Goal: Contribute content: Add original content to the website for others to see

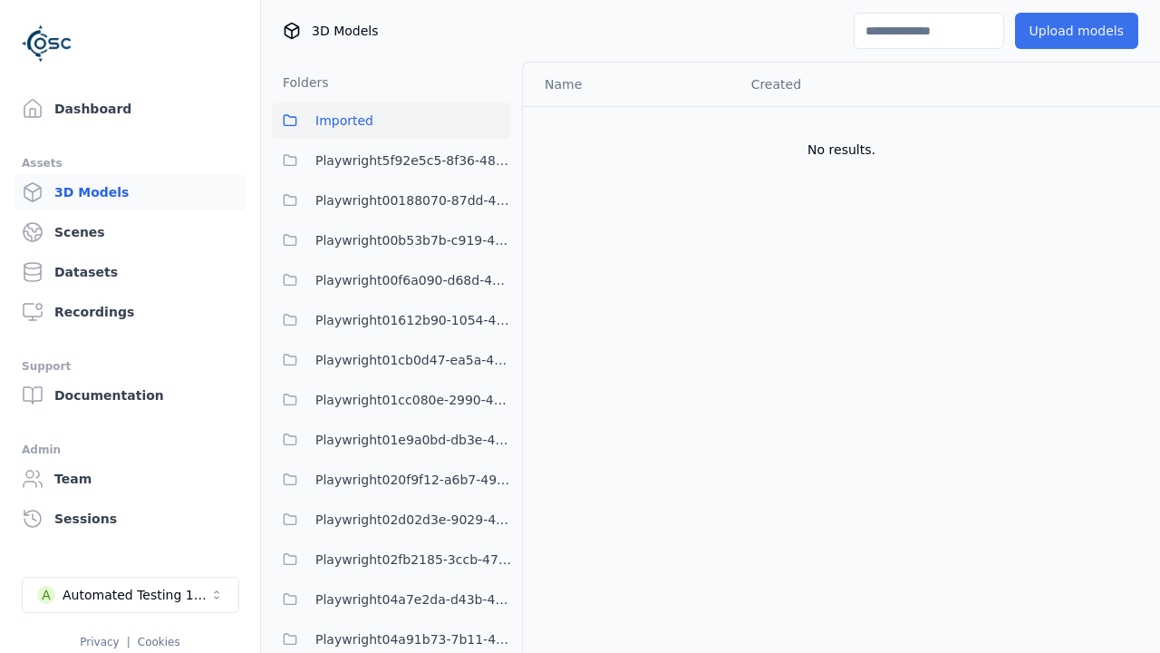
click at [1076, 31] on button "Upload models" at bounding box center [1076, 31] width 123 height 36
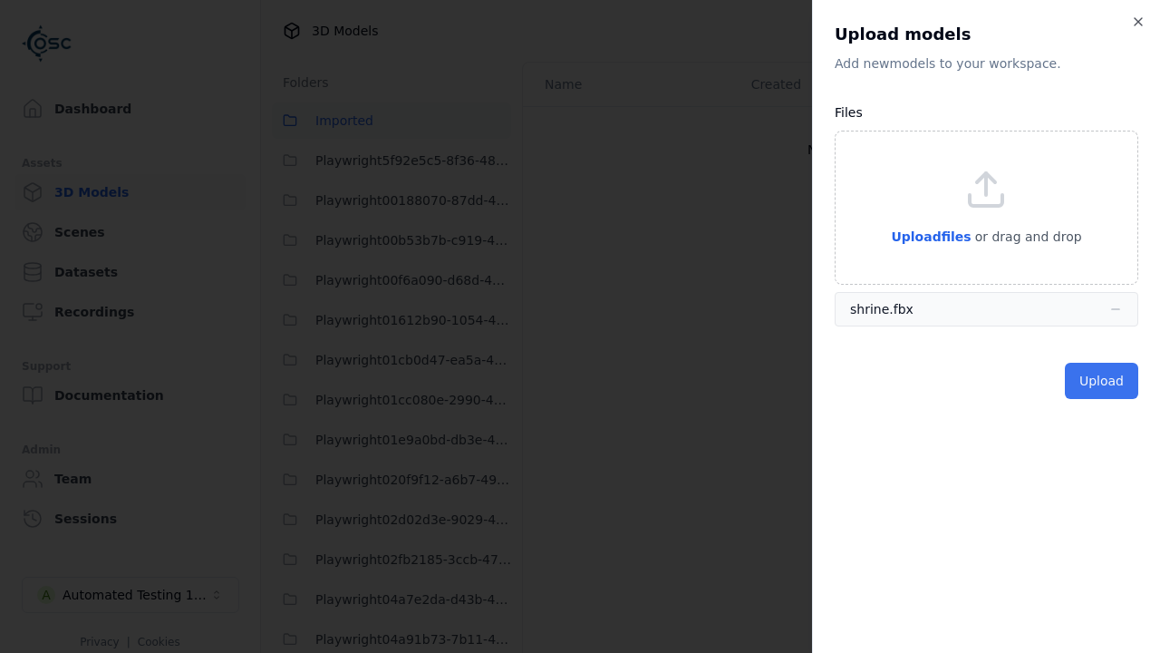
click at [1101, 381] on button "Upload" at bounding box center [1101, 381] width 73 height 36
